Goal: Task Accomplishment & Management: Complete application form

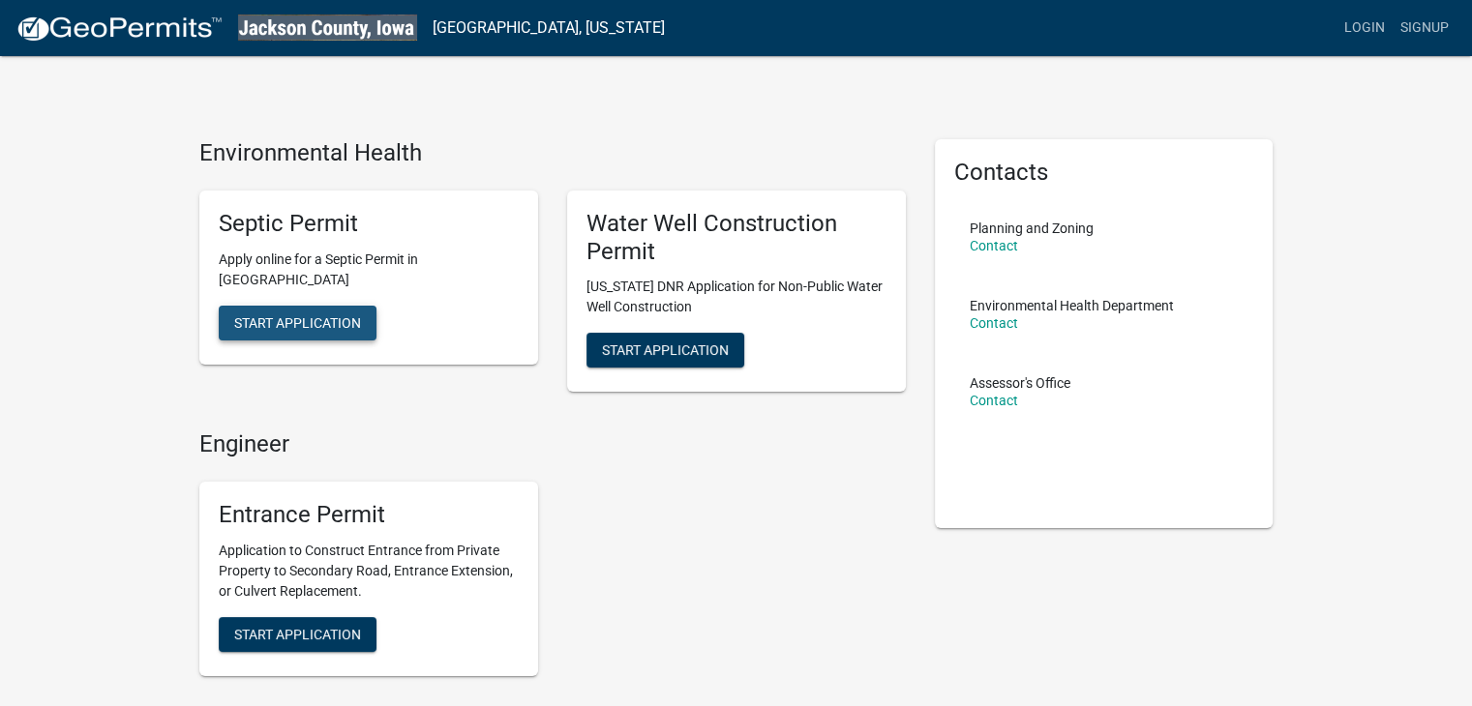
click at [303, 326] on span "Start Application" at bounding box center [297, 322] width 127 height 15
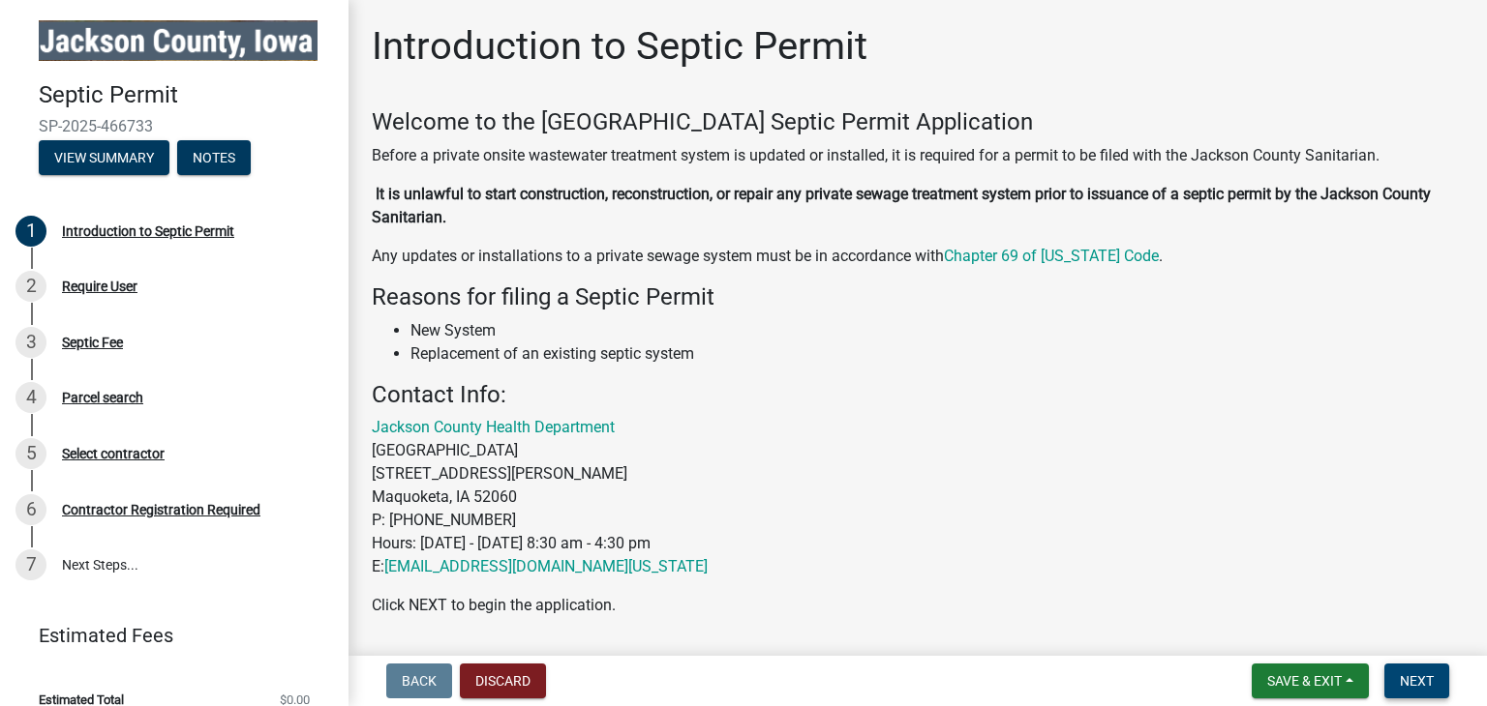
click at [1417, 690] on button "Next" at bounding box center [1416, 681] width 65 height 35
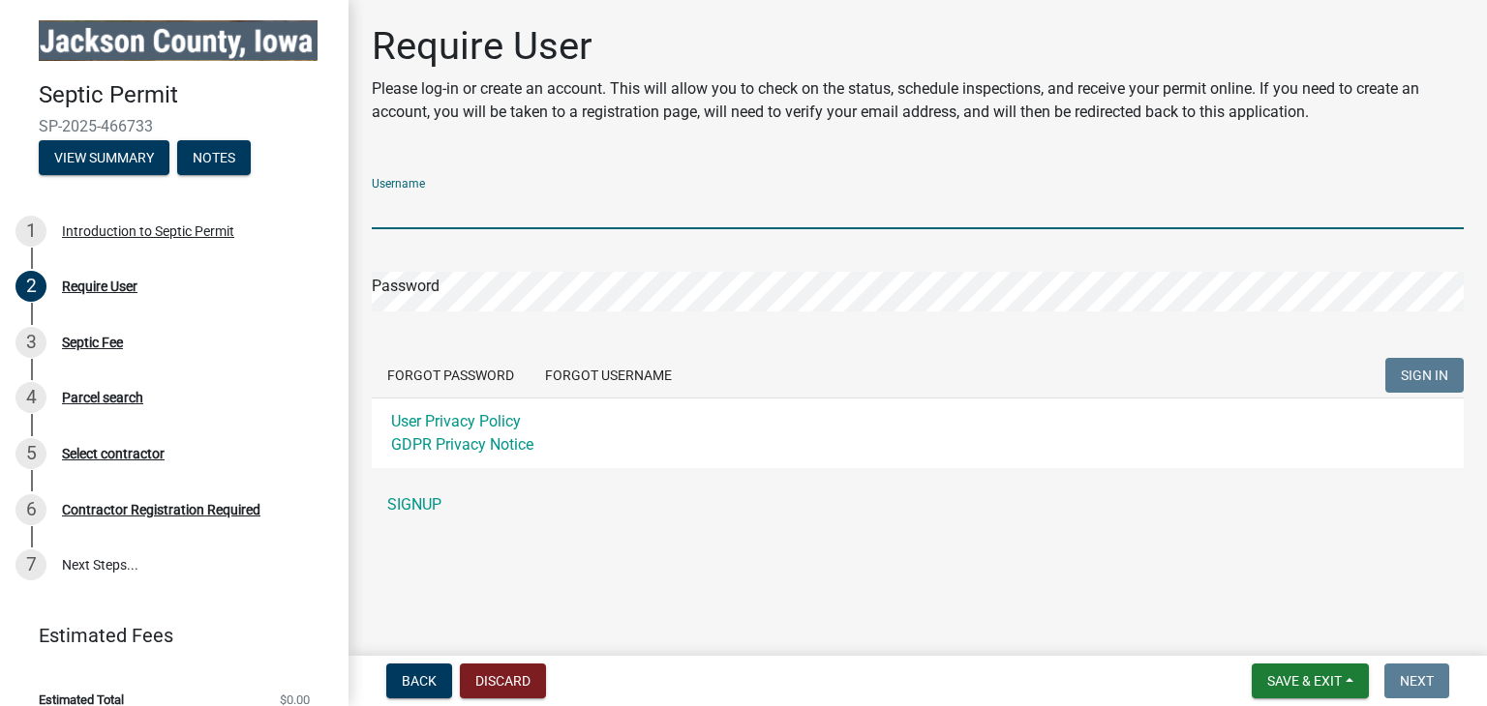
click at [488, 205] on input "Username" at bounding box center [918, 210] width 1092 height 40
type input "putyourdukesup"
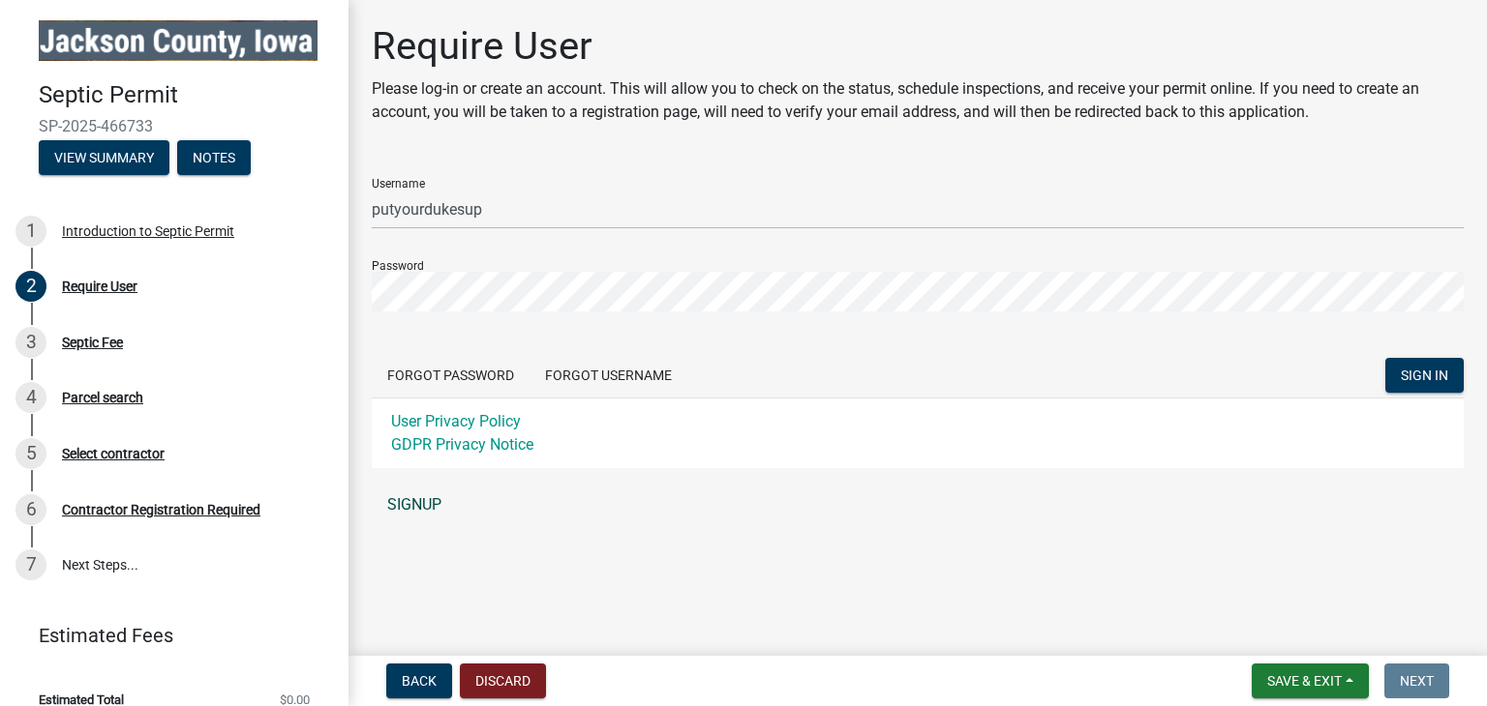
click at [406, 508] on link "SIGNUP" at bounding box center [918, 505] width 1092 height 39
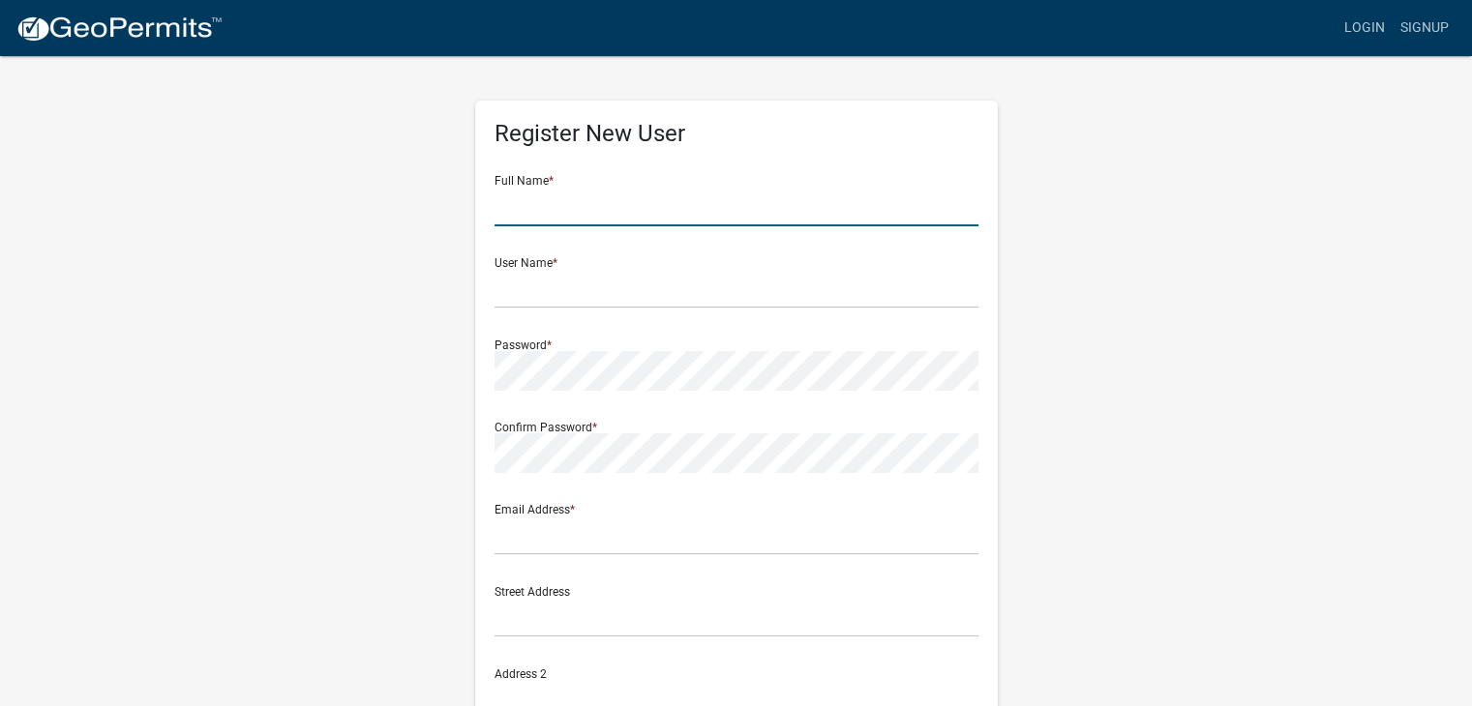
click at [632, 204] on input "text" at bounding box center [737, 207] width 484 height 40
type input "kevin hammond"
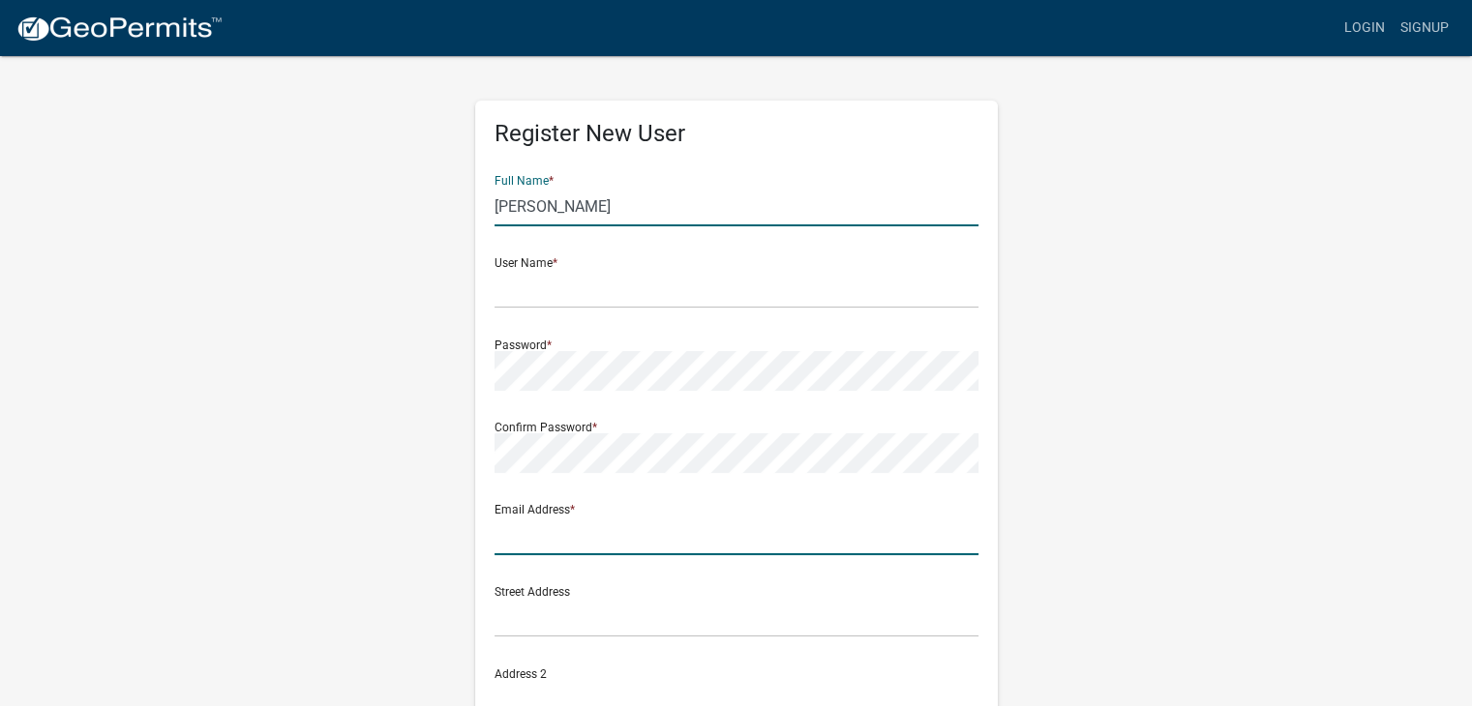
type input "putyourdukesup2000@gmail.com"
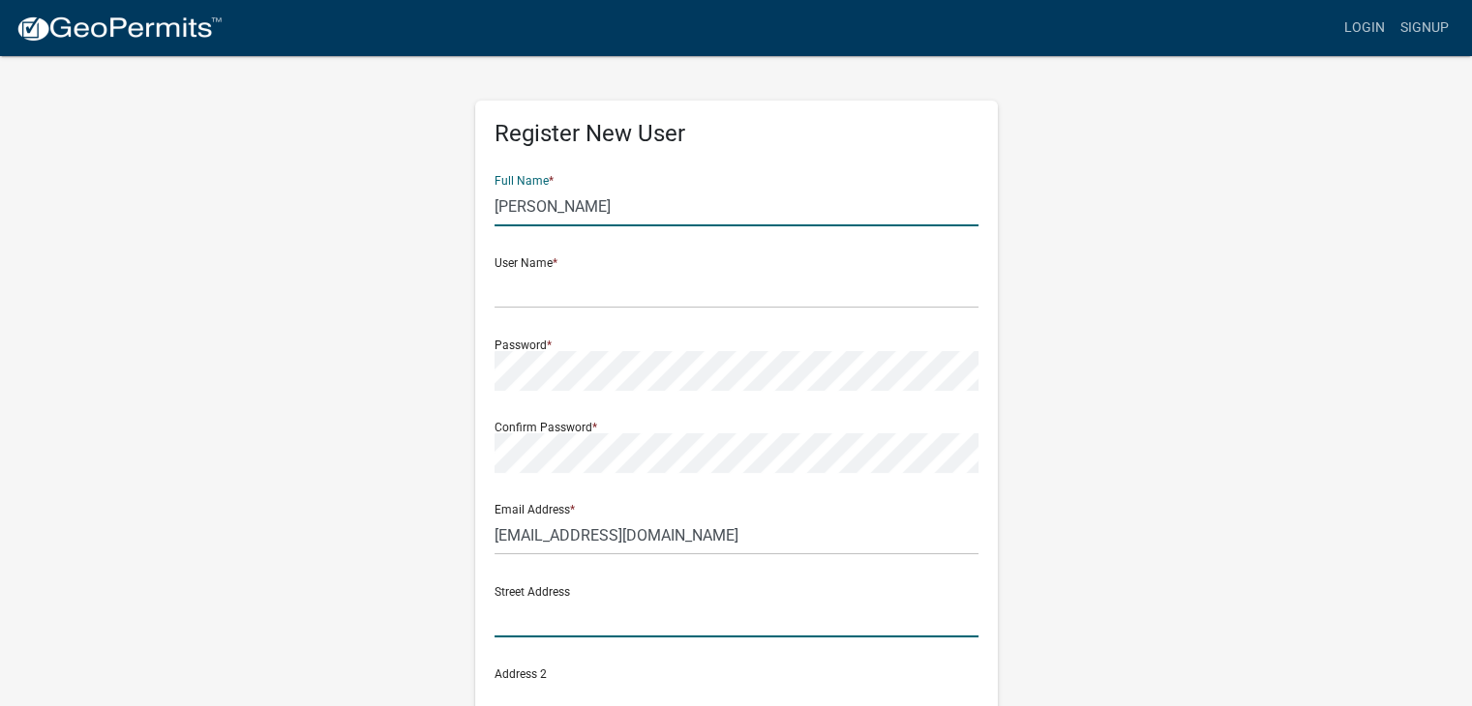
type input "6945 70th Ave"
type input "Wyoming"
type input "IA"
type input "52362"
type input "5635641613"
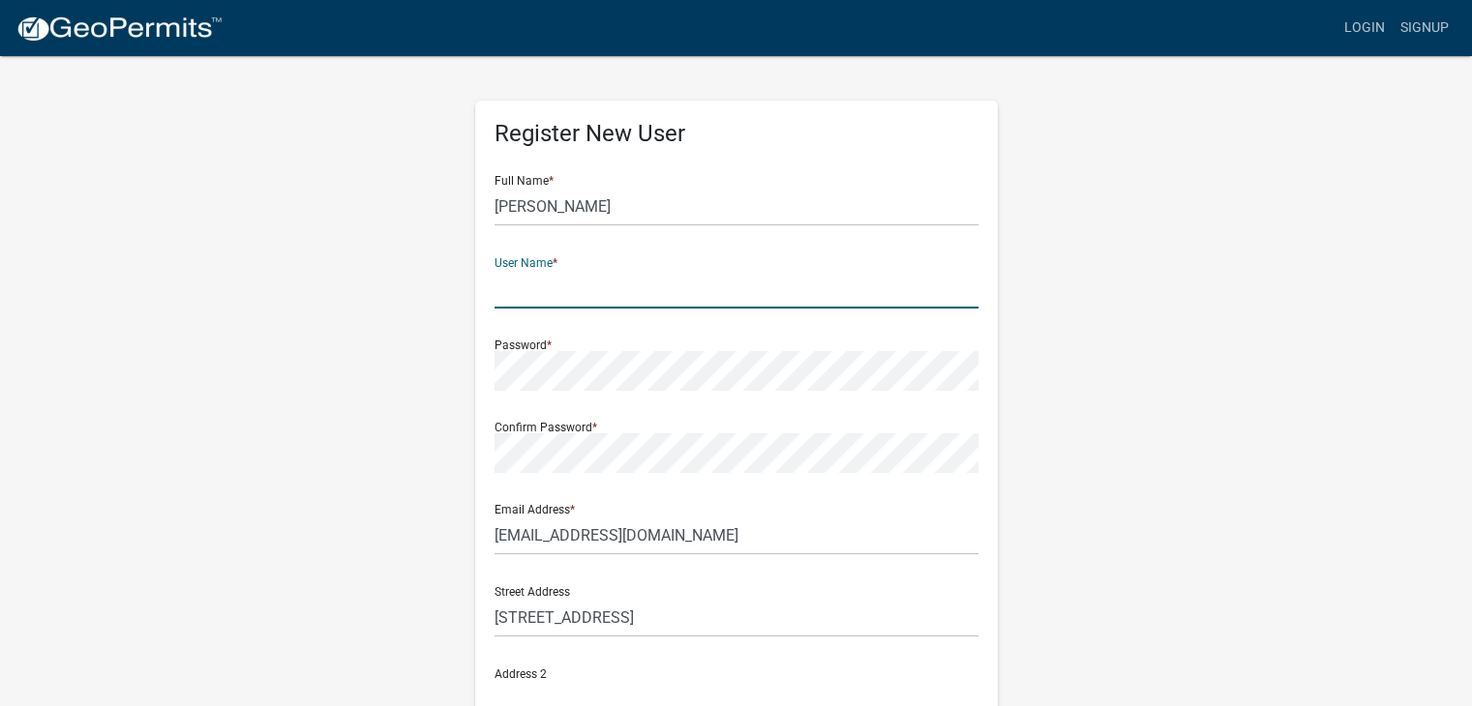
click at [569, 288] on input "text" at bounding box center [737, 289] width 484 height 40
type input "putyourdukesup2000"
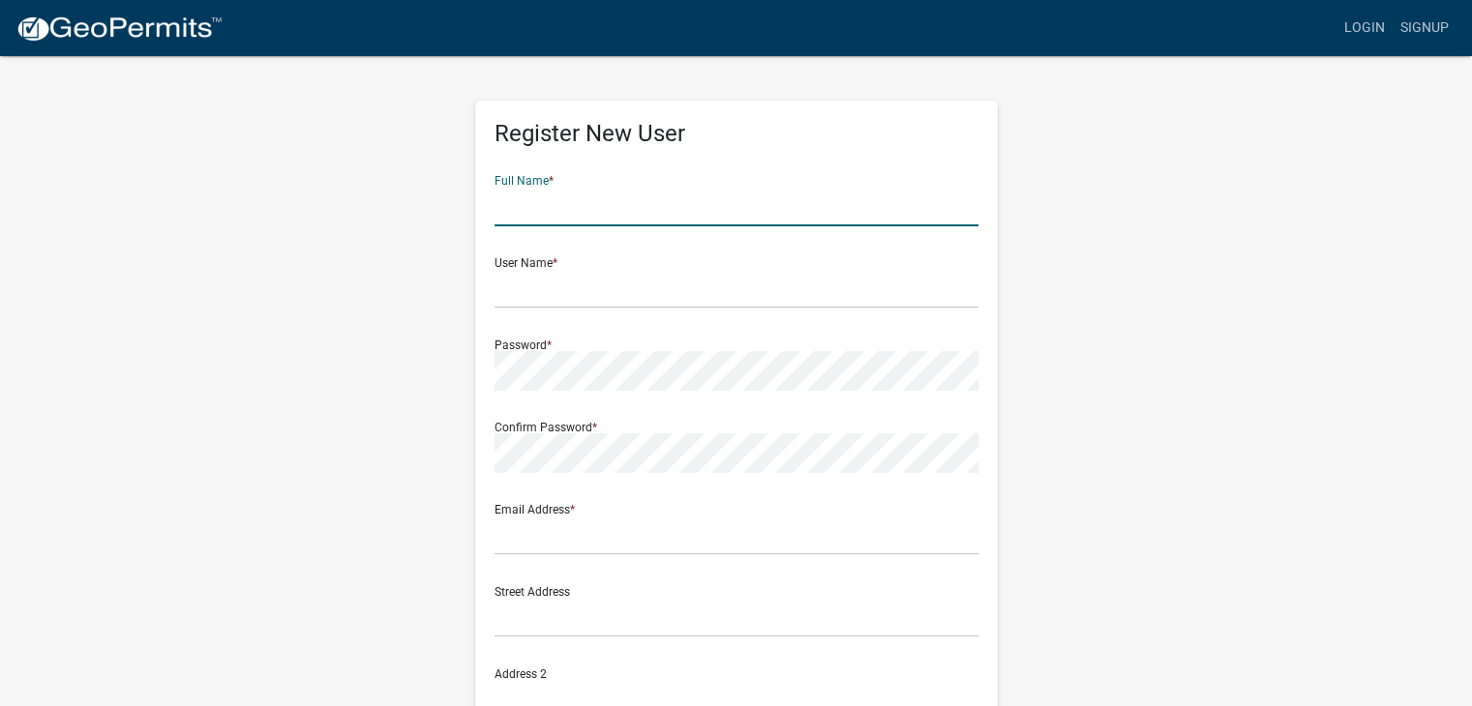
click at [590, 205] on input "text" at bounding box center [737, 207] width 484 height 40
type input "kevin hammond"
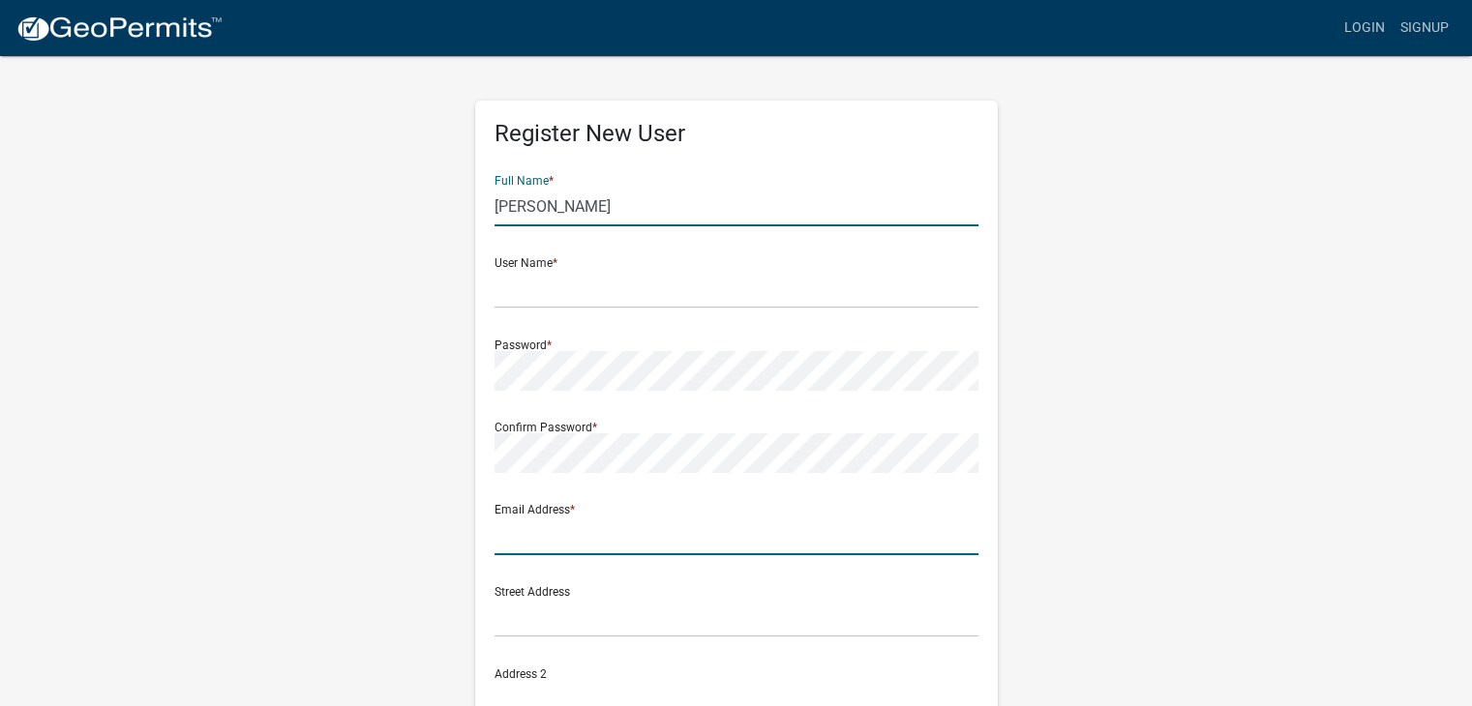
type input "putyourdukesup2000@gmail.com"
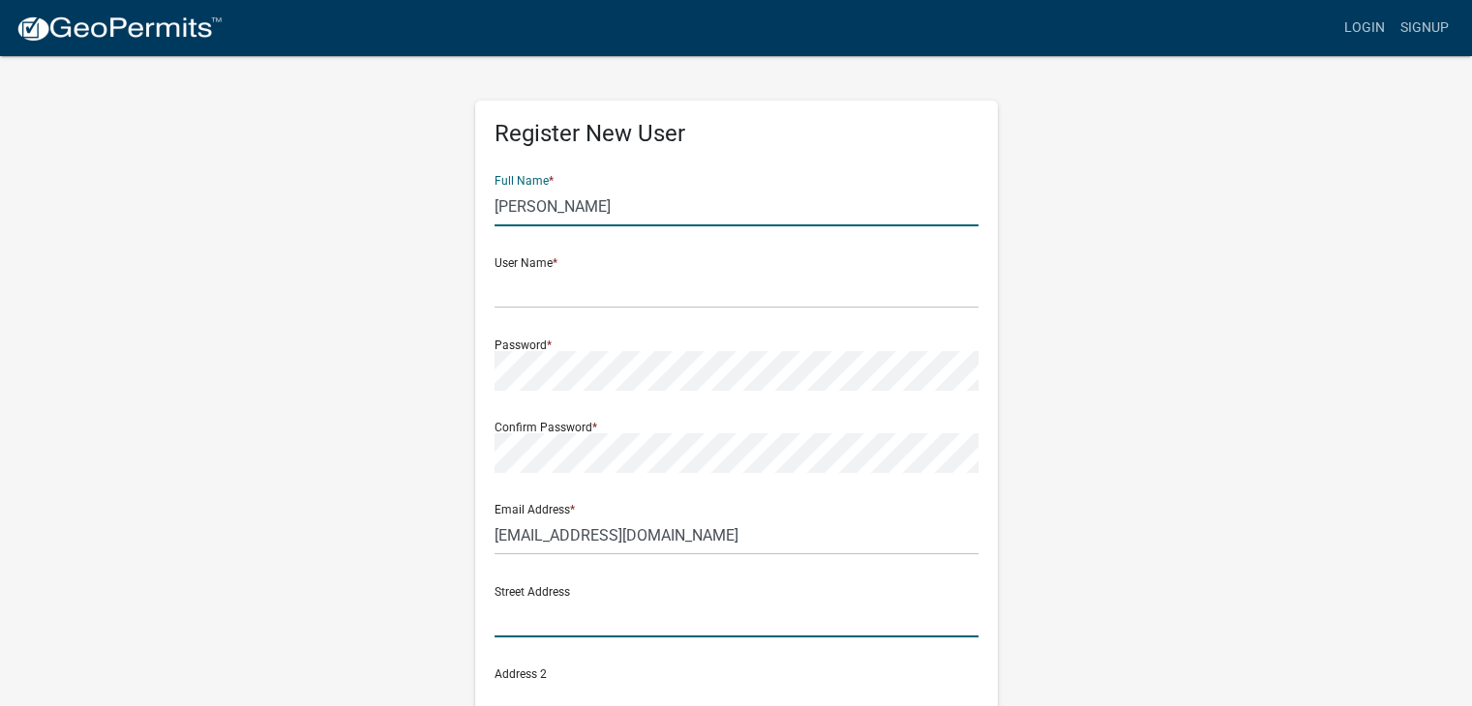
type input "6945 70th Ave"
type input "Wyoming"
type input "IA"
type input "52362"
type input "5635641613"
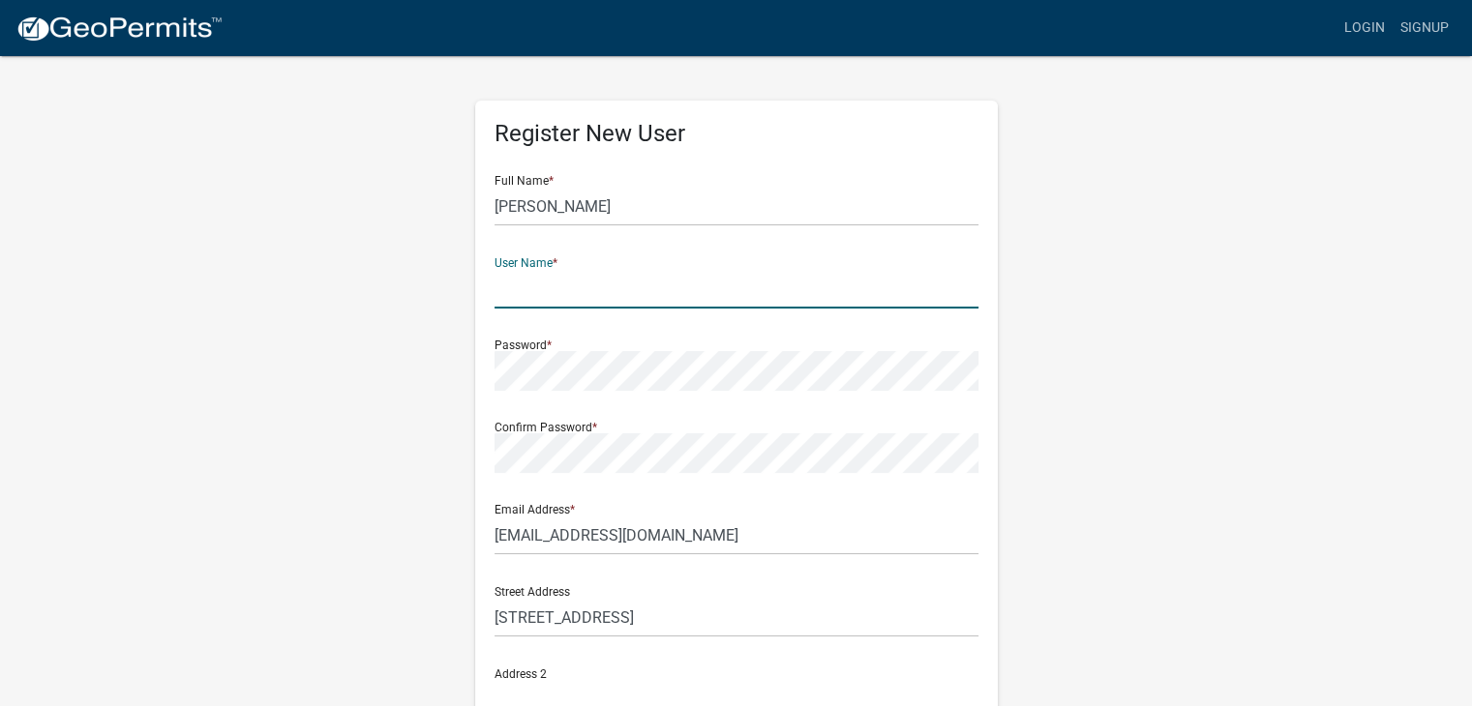
click at [593, 294] on input "text" at bounding box center [737, 289] width 484 height 40
type input "putyourdukesup2000"
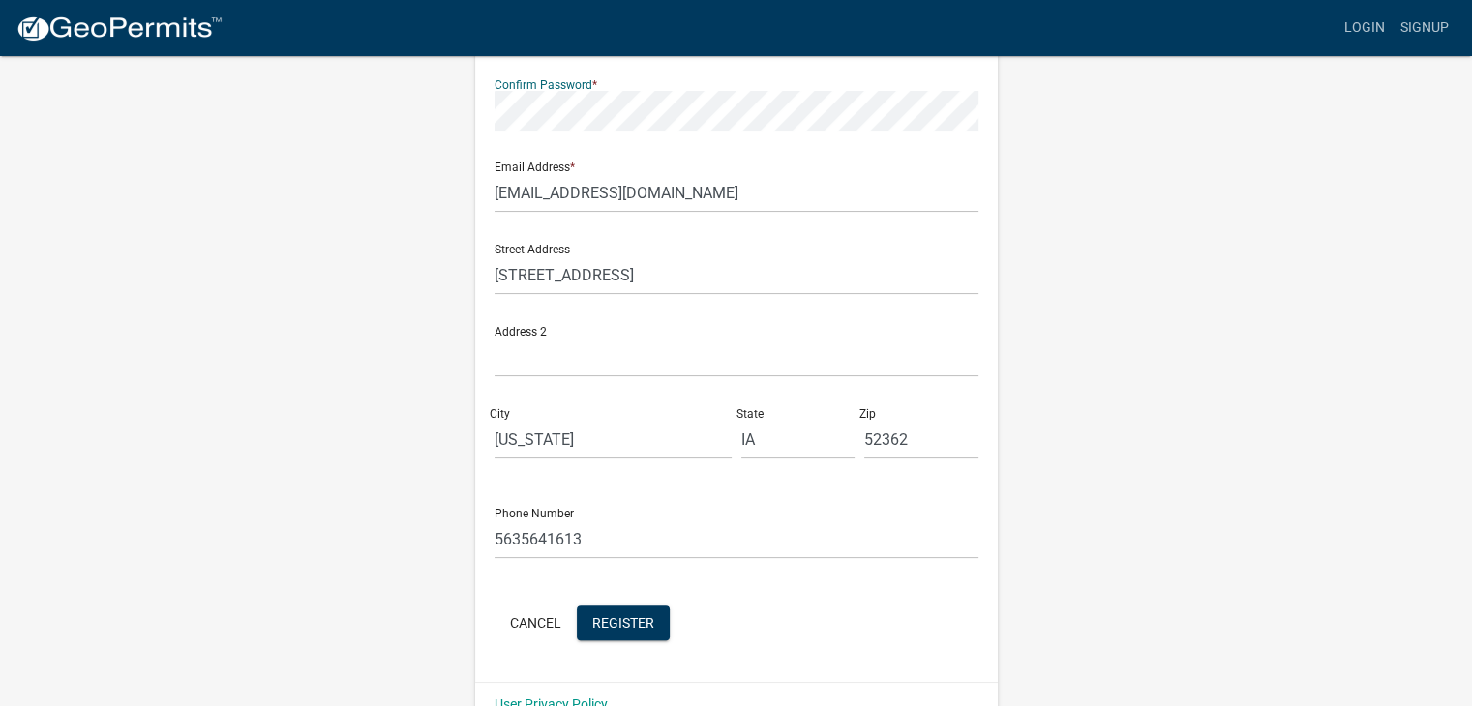
scroll to position [365, 0]
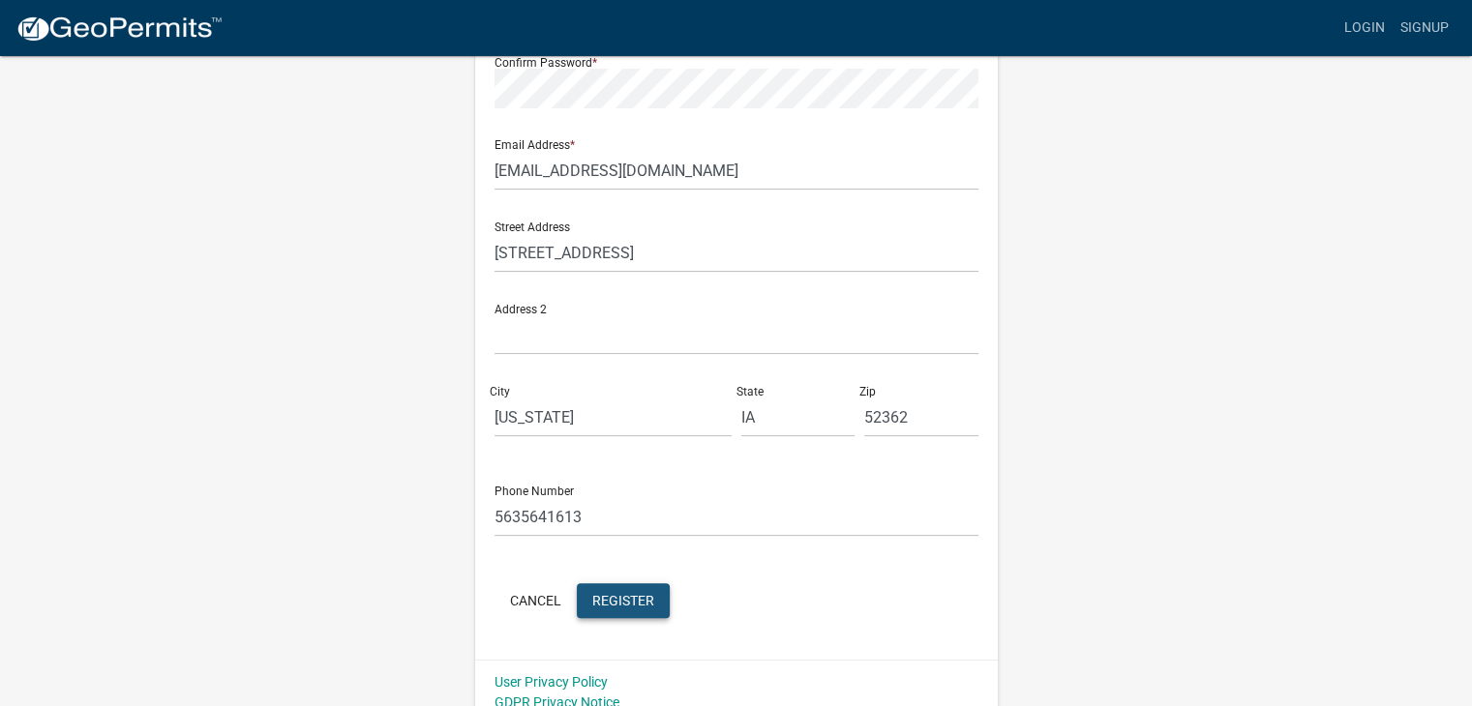
click at [604, 602] on span "Register" at bounding box center [623, 599] width 62 height 15
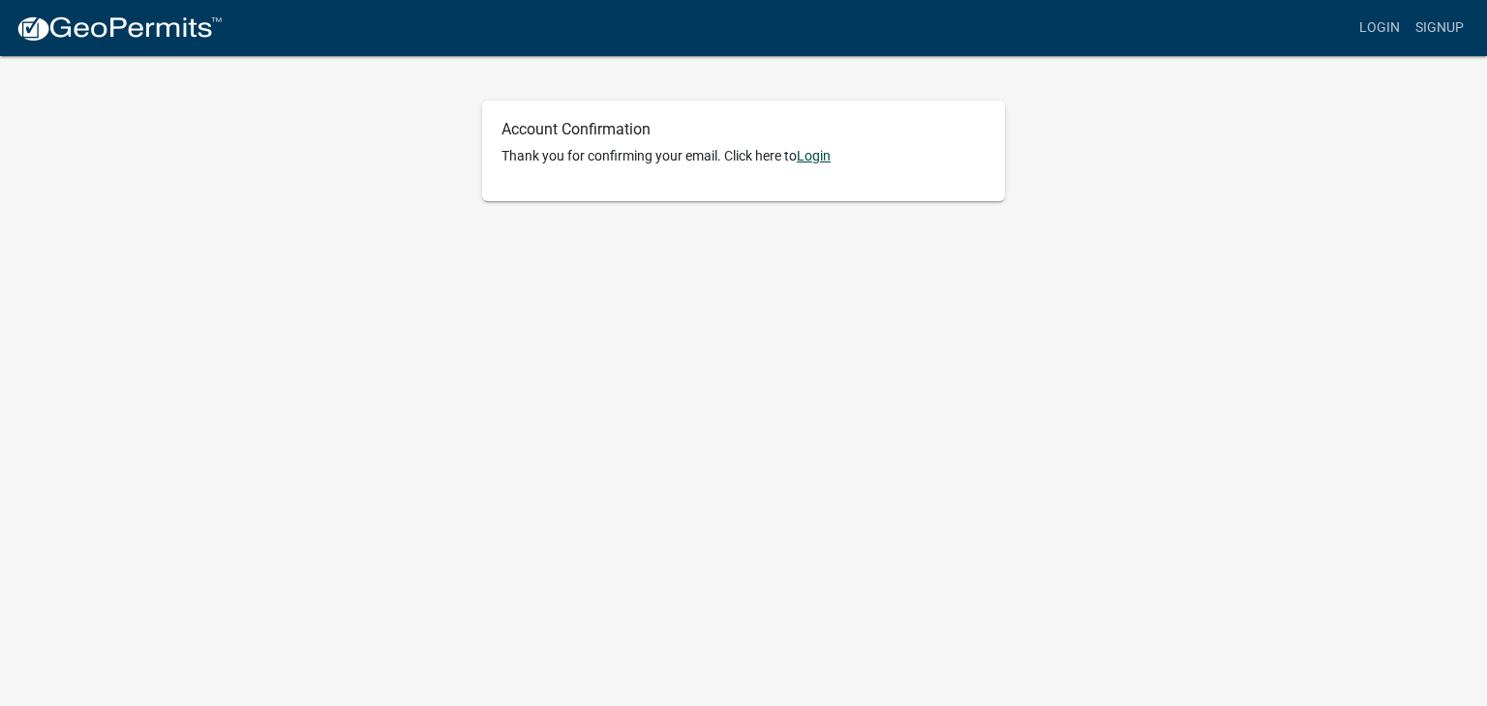
click at [817, 152] on link "Login" at bounding box center [813, 155] width 34 height 15
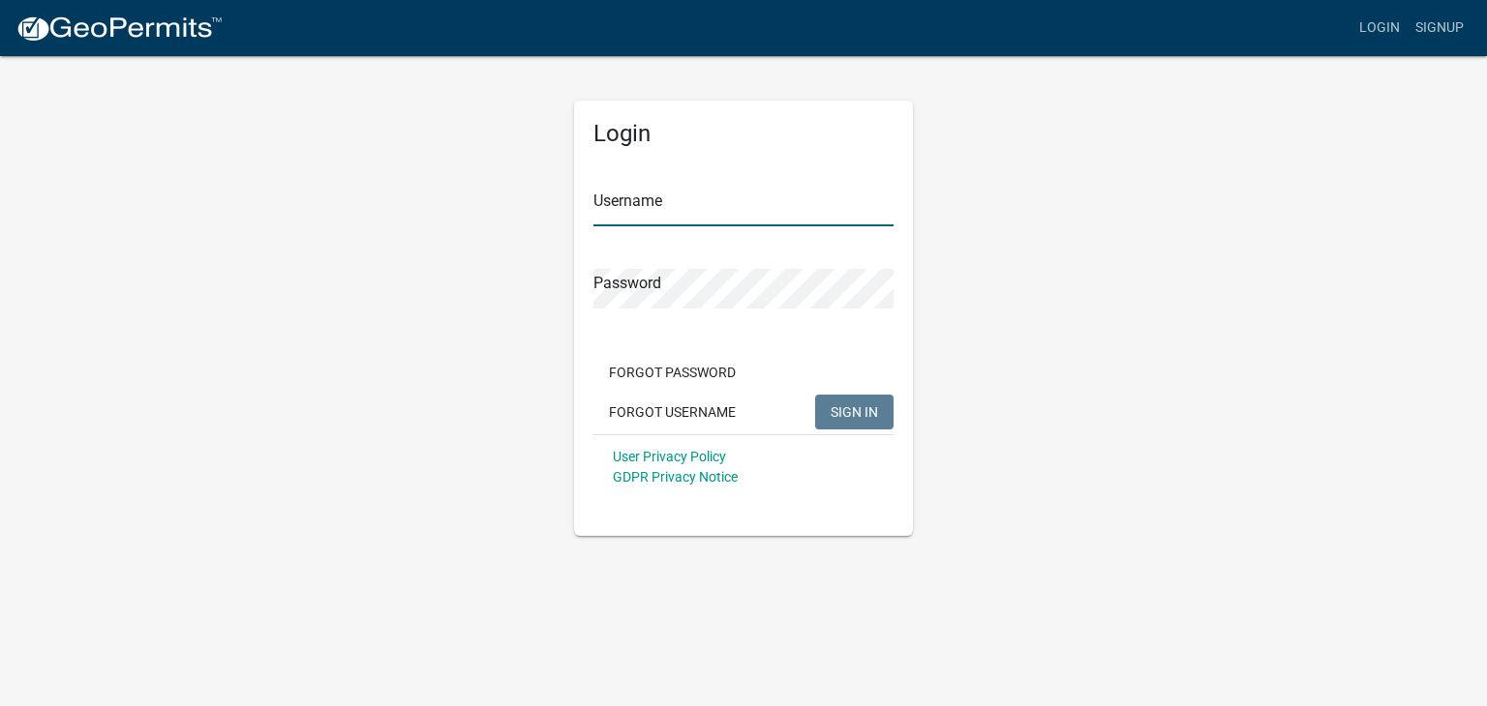
type input "putyourdukesup2000"
click at [850, 411] on span "SIGN IN" at bounding box center [853, 411] width 47 height 15
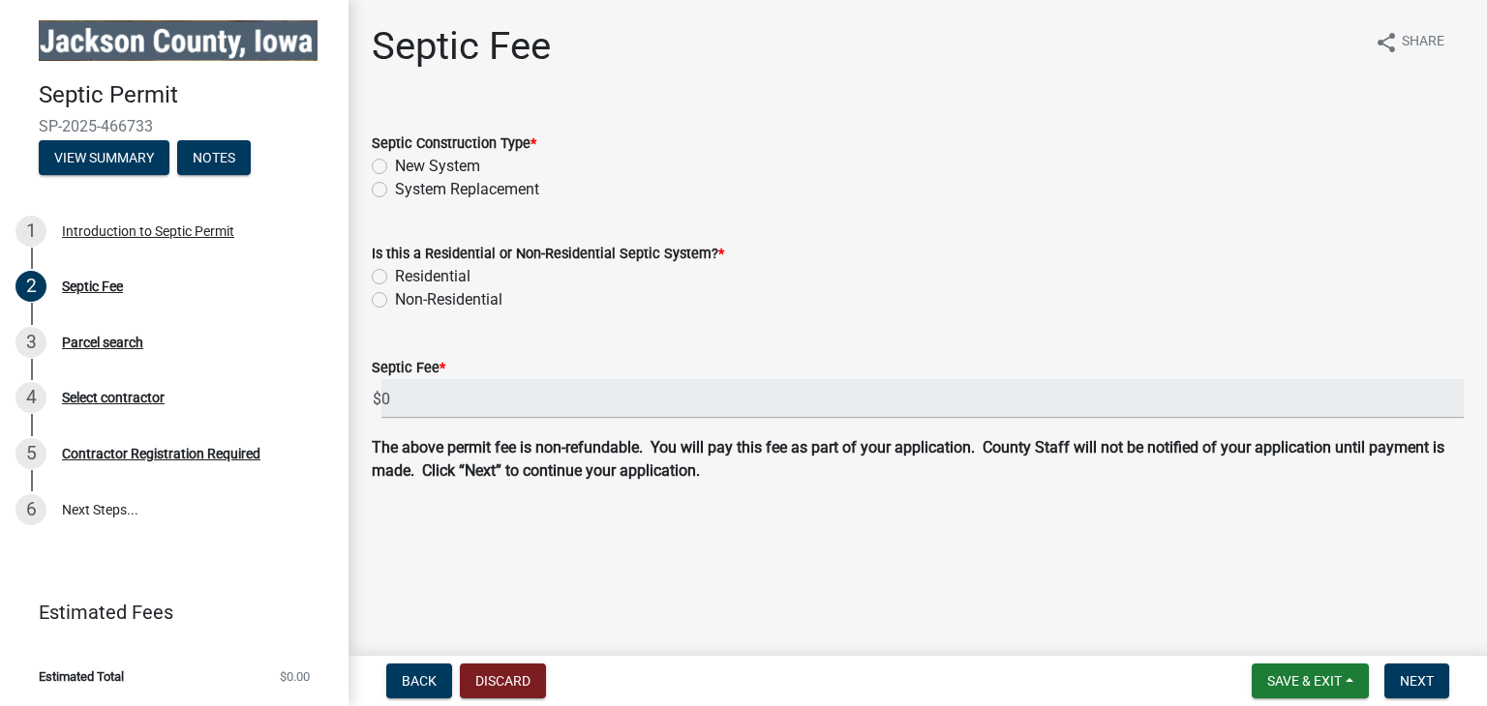
click at [395, 188] on label "System Replacement" at bounding box center [467, 189] width 144 height 23
click at [395, 188] on input "System Replacement" at bounding box center [401, 184] width 13 height 13
radio input "true"
click at [395, 276] on label "Residential" at bounding box center [432, 276] width 75 height 23
click at [395, 276] on input "Residential" at bounding box center [401, 271] width 13 height 13
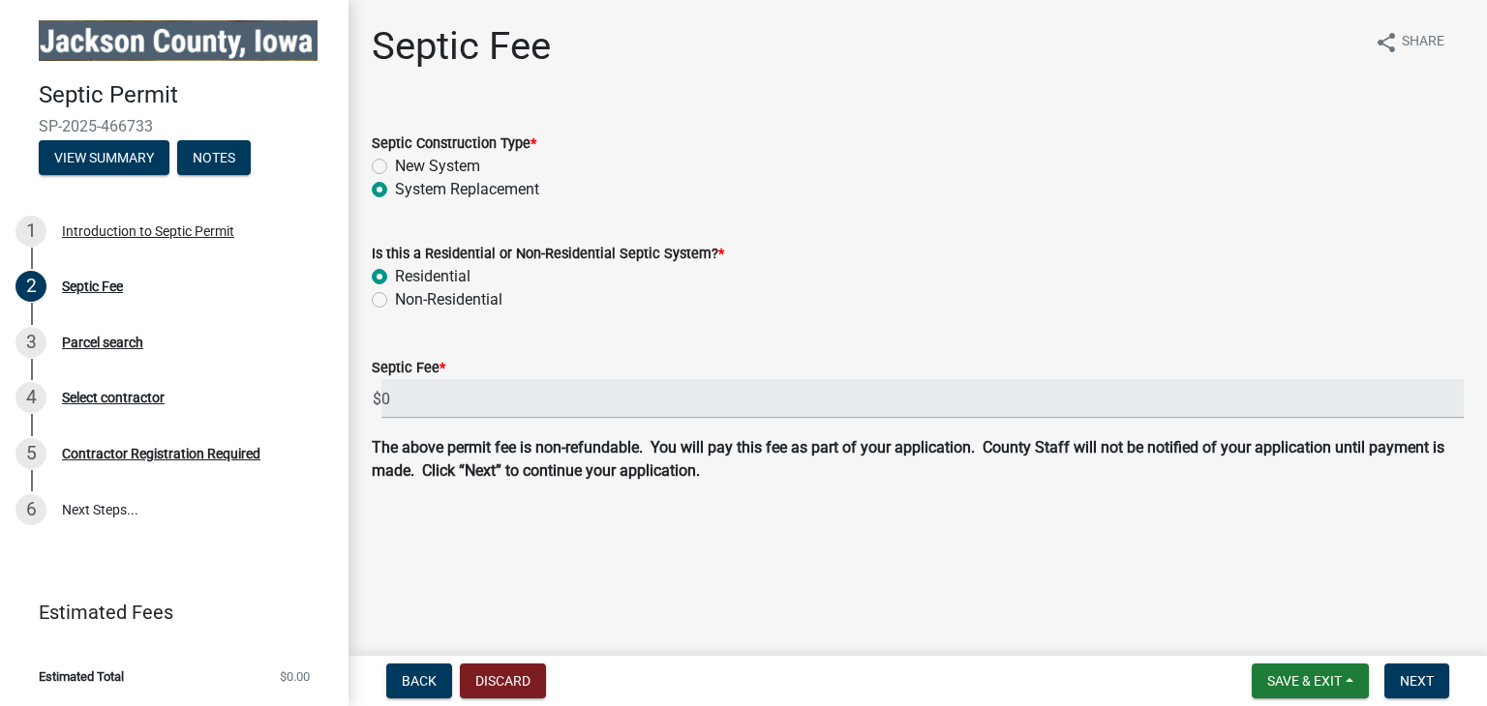
radio input "true"
click at [1410, 677] on span "Next" at bounding box center [1416, 681] width 34 height 15
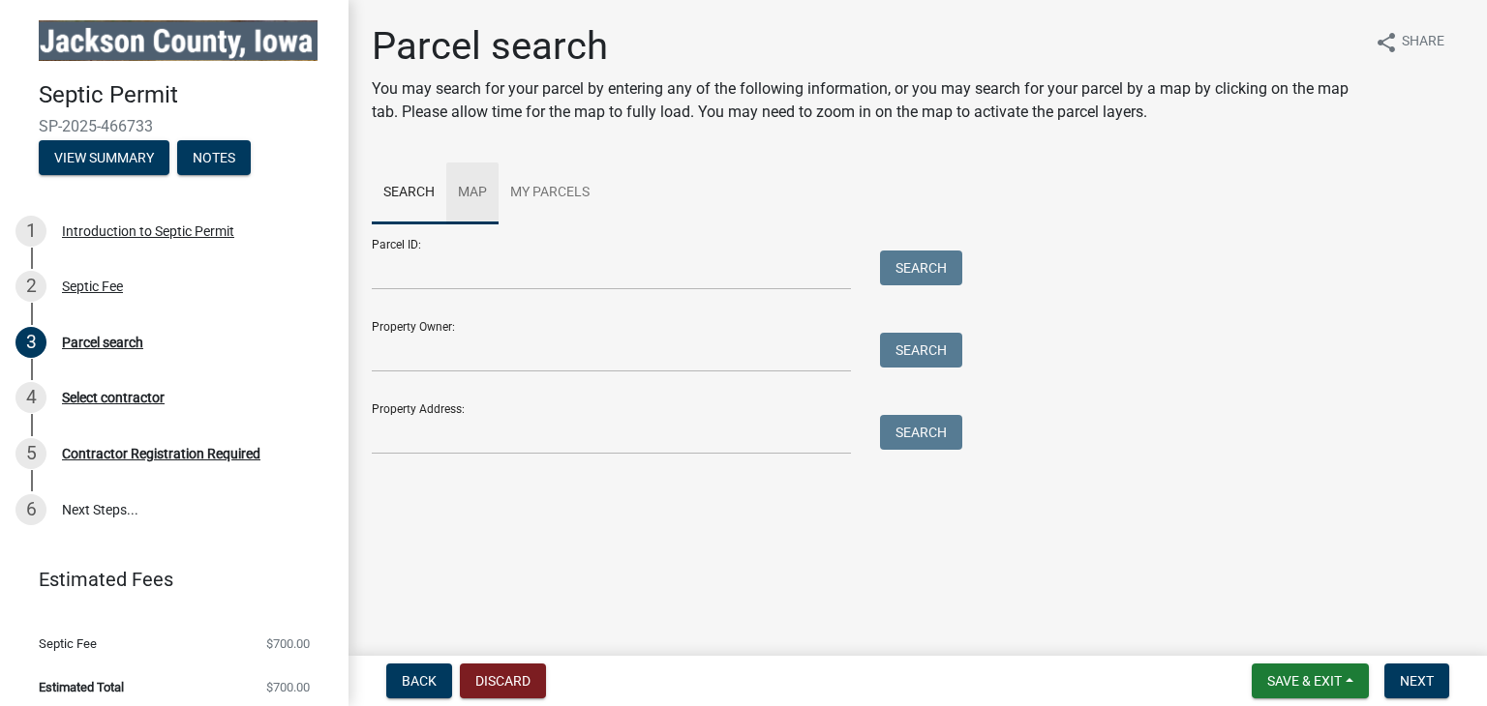
click at [477, 188] on link "Map" at bounding box center [472, 194] width 52 height 62
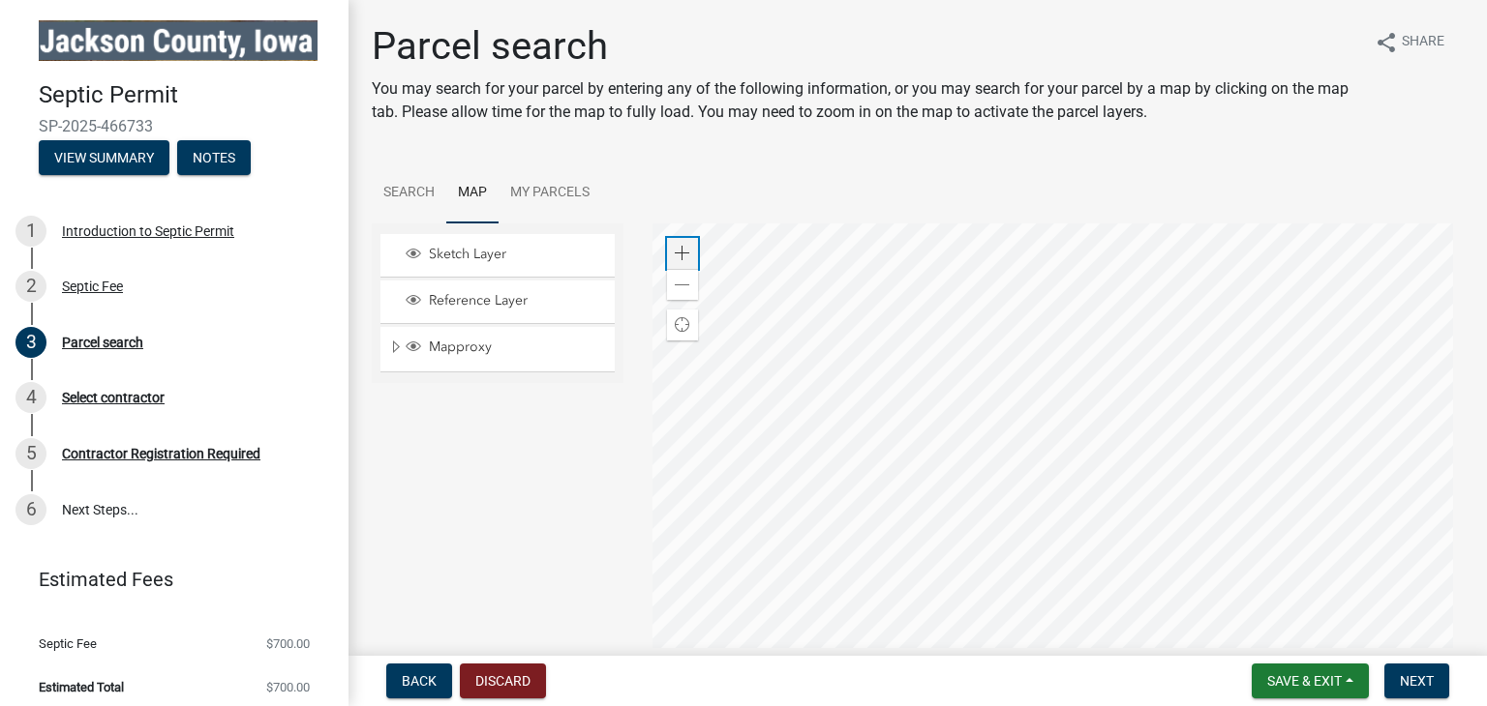
click at [678, 253] on span at bounding box center [682, 253] width 15 height 15
click at [958, 706] on div at bounding box center [1058, 466] width 812 height 484
click at [1057, 462] on div at bounding box center [1058, 466] width 812 height 484
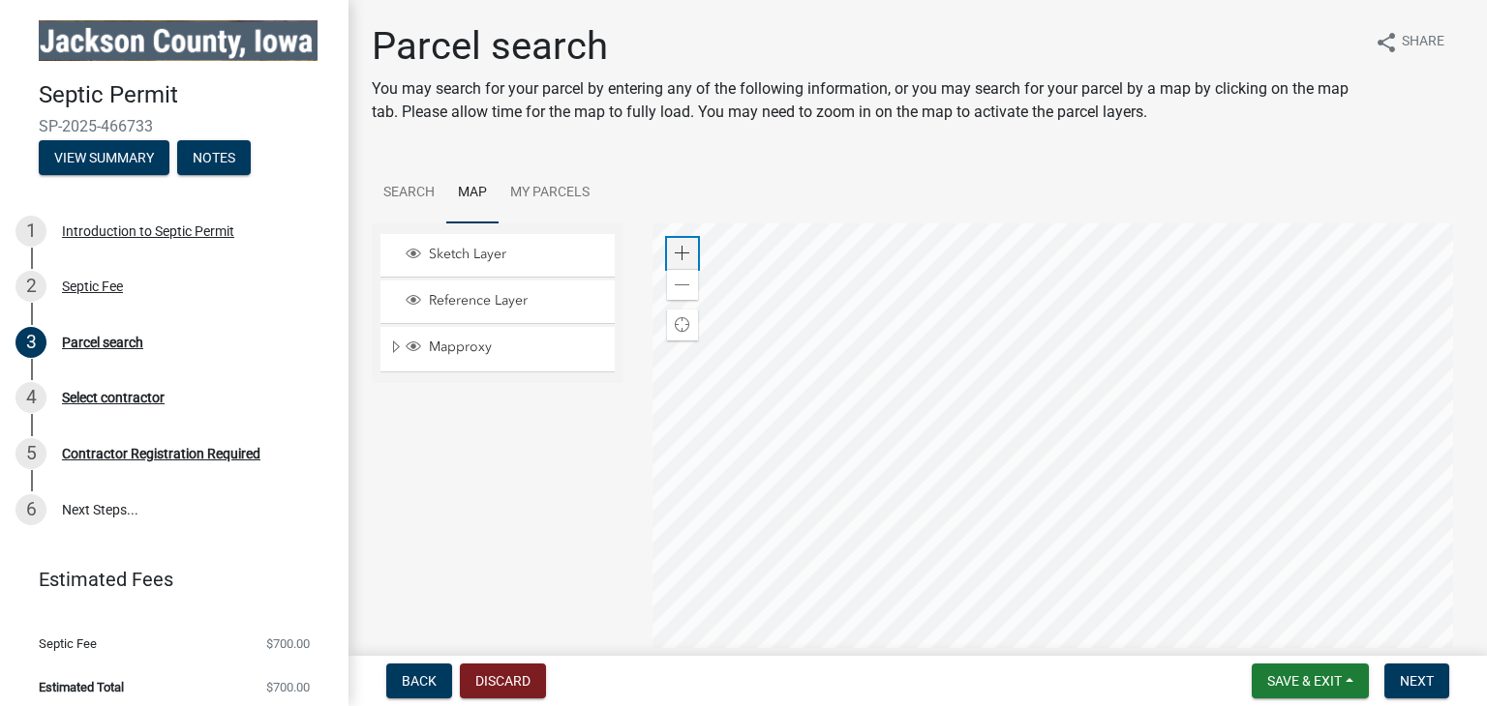
click at [680, 249] on span at bounding box center [682, 253] width 15 height 15
click at [979, 558] on div at bounding box center [1058, 466] width 812 height 484
click at [669, 253] on div "Zoom in" at bounding box center [682, 253] width 31 height 31
click at [872, 530] on div at bounding box center [1058, 466] width 812 height 484
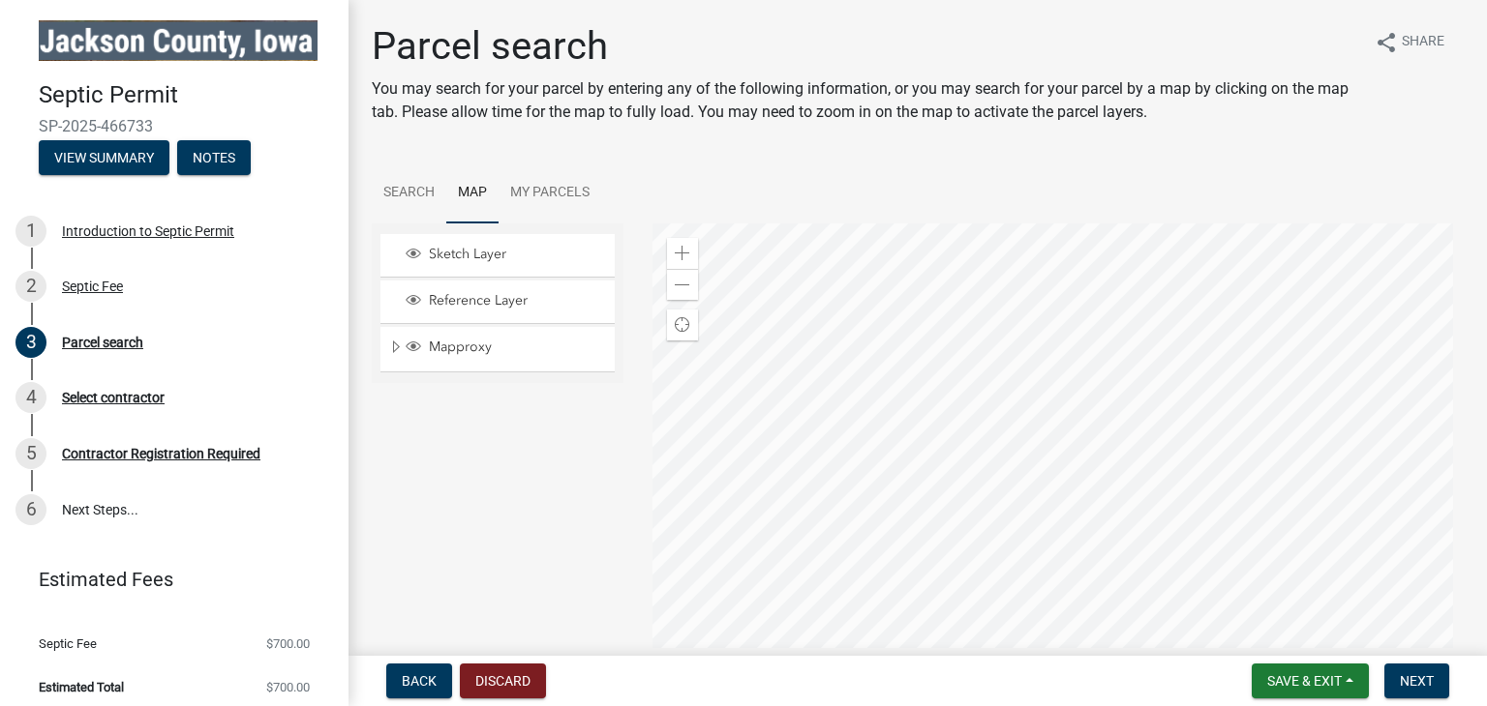
click at [1113, 601] on div at bounding box center [1058, 466] width 812 height 484
click at [677, 246] on span at bounding box center [682, 253] width 15 height 15
click at [698, 517] on div at bounding box center [1058, 466] width 812 height 484
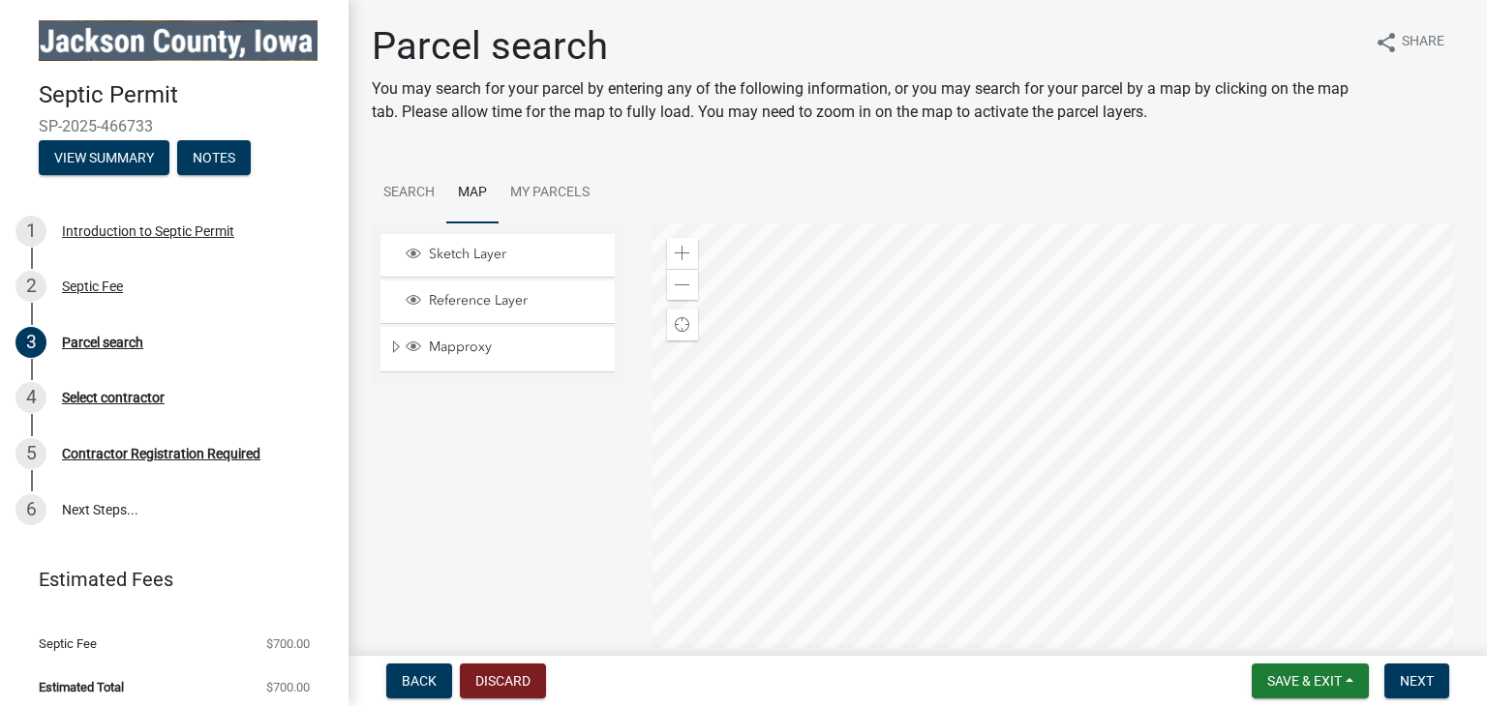
click at [898, 370] on div at bounding box center [1058, 466] width 812 height 484
click at [1142, 551] on div at bounding box center [1058, 466] width 812 height 484
click at [1142, 539] on div at bounding box center [1058, 466] width 812 height 484
click at [1421, 681] on span "Next" at bounding box center [1416, 681] width 34 height 15
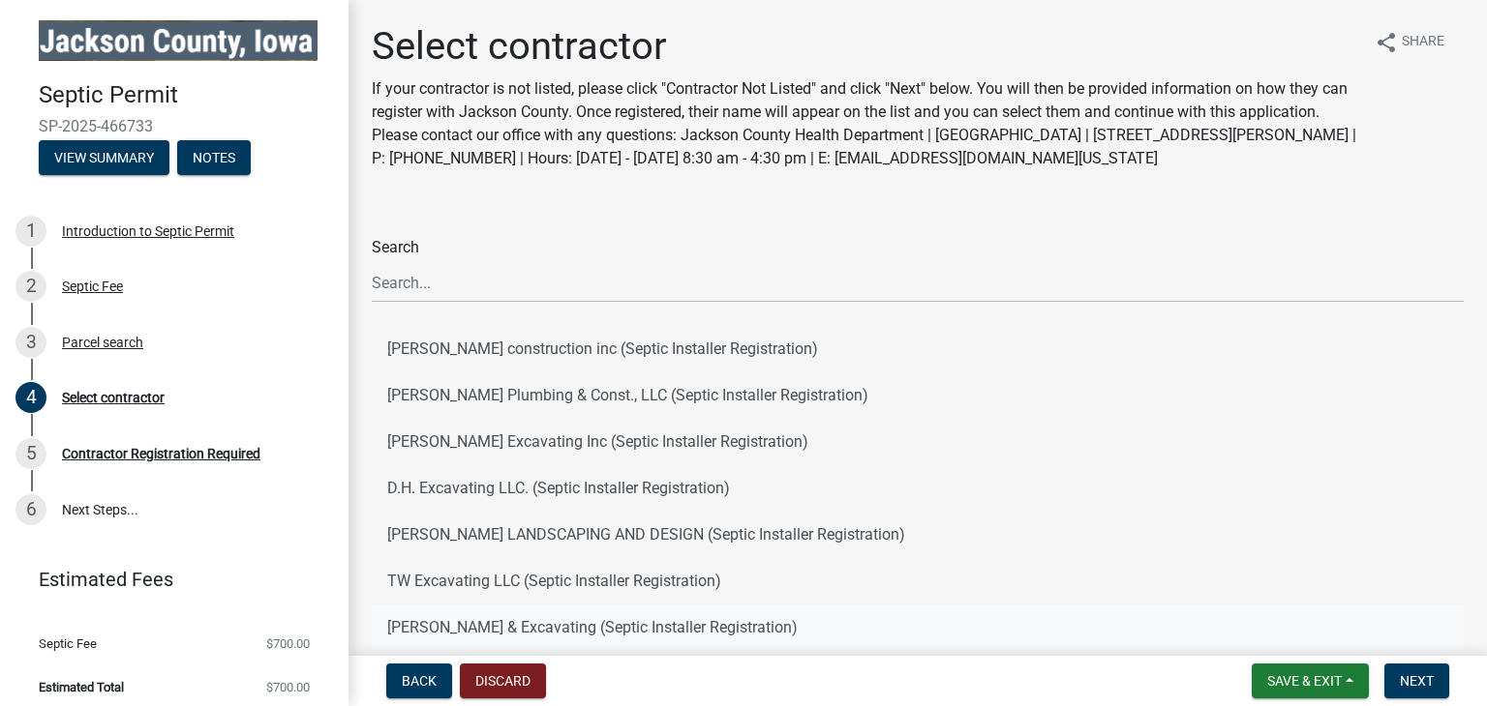
click at [446, 624] on button "[PERSON_NAME] & Excavating (Septic Installer Registration)" at bounding box center [918, 628] width 1092 height 46
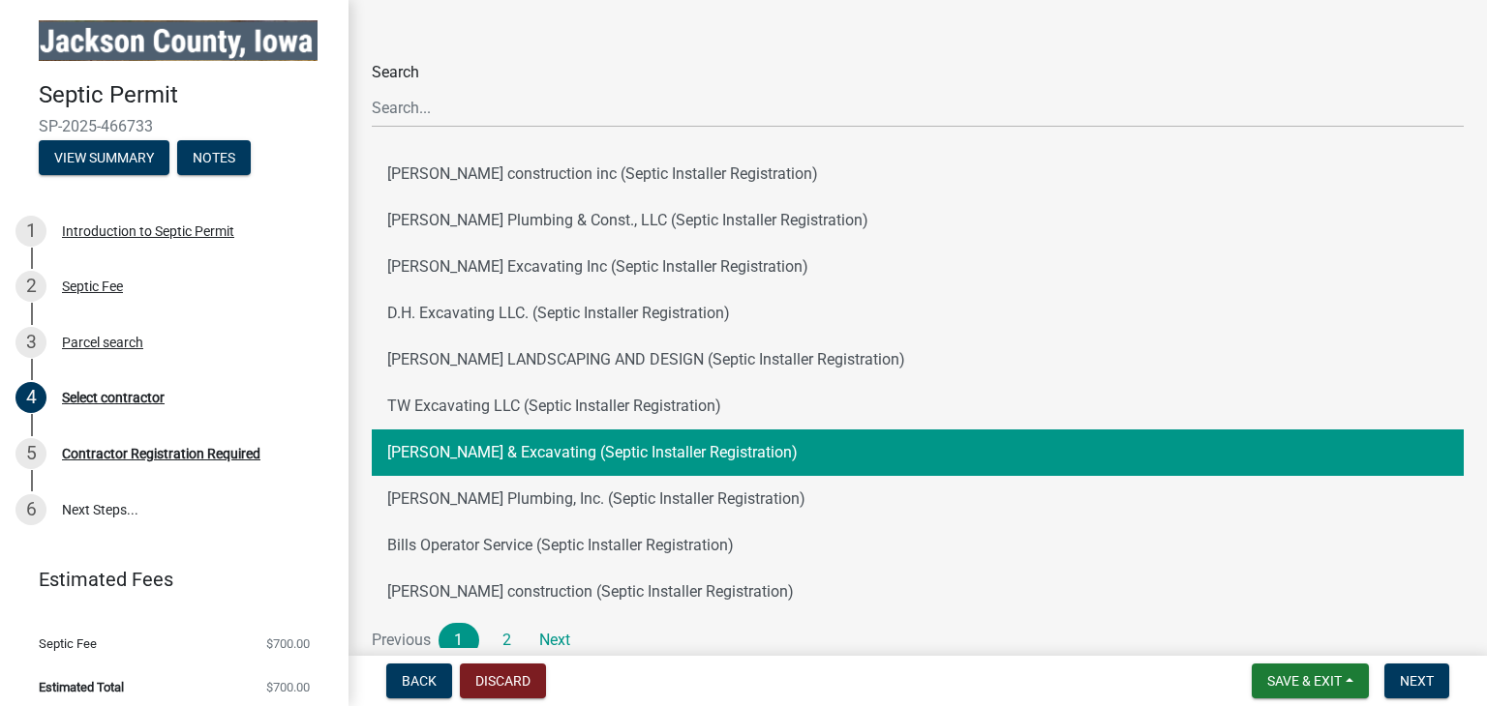
scroll to position [194, 0]
